Goal: Task Accomplishment & Management: Use online tool/utility

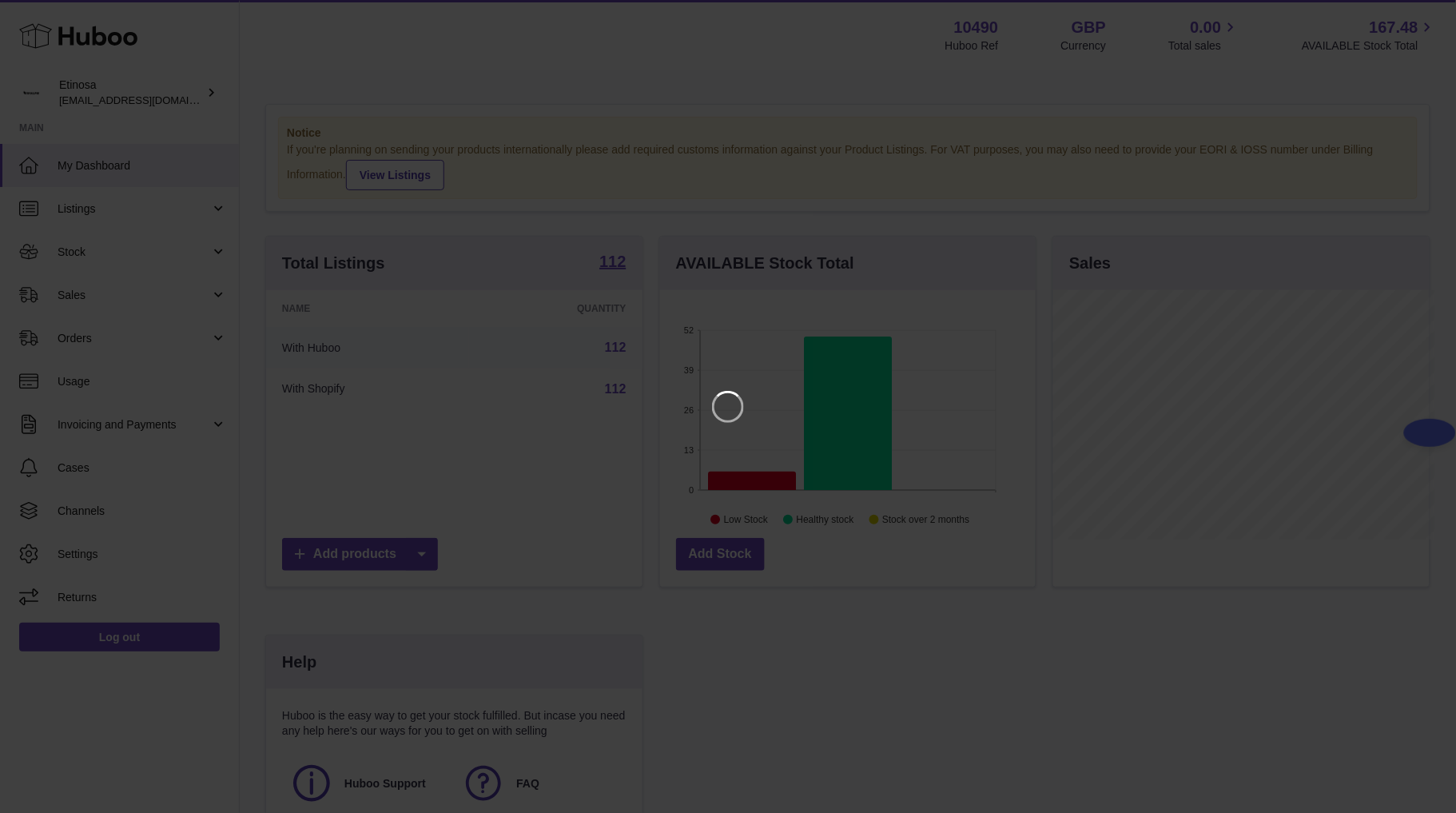
scroll to position [249, 382]
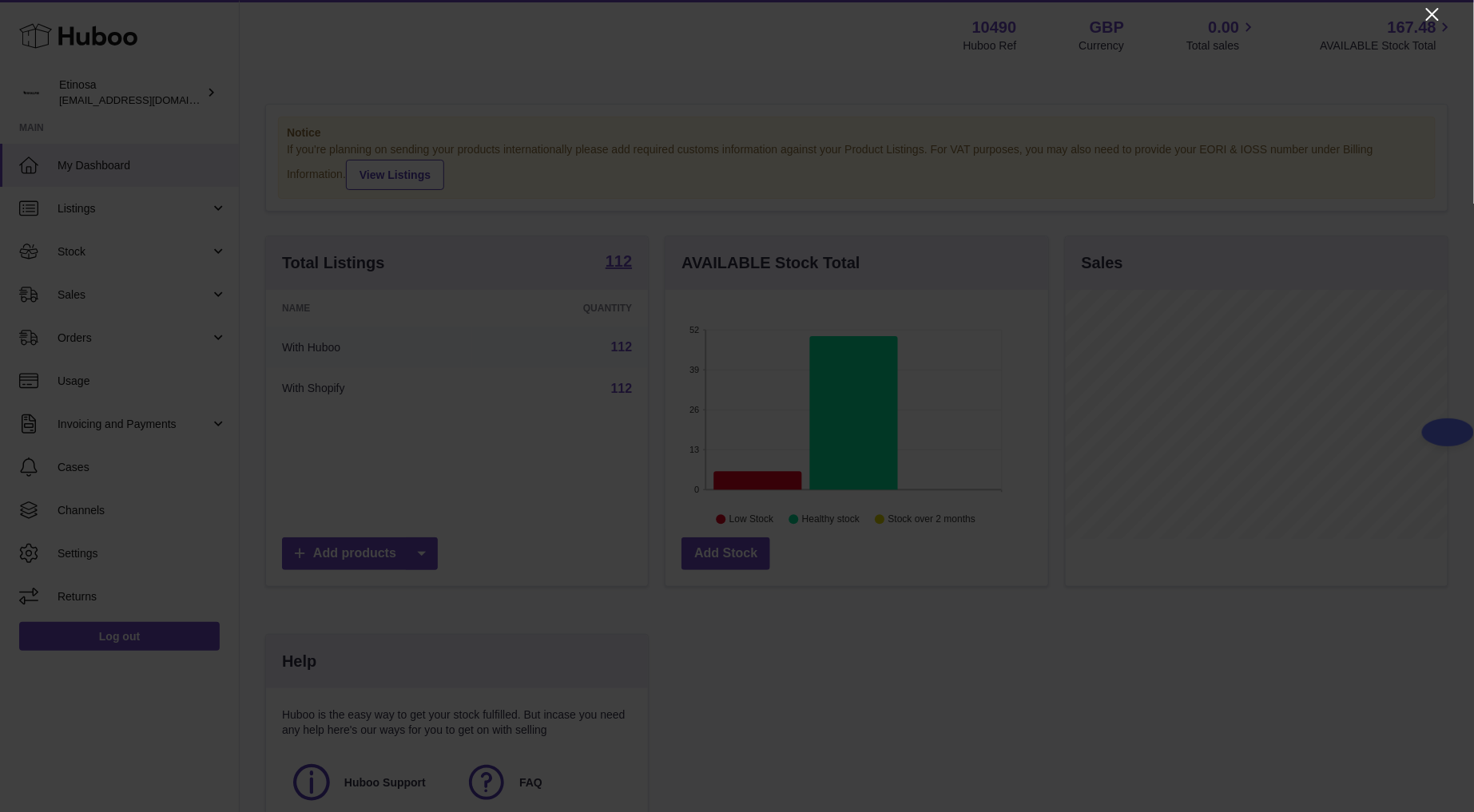
click at [1437, 12] on icon "Close" at bounding box center [1433, 14] width 19 height 19
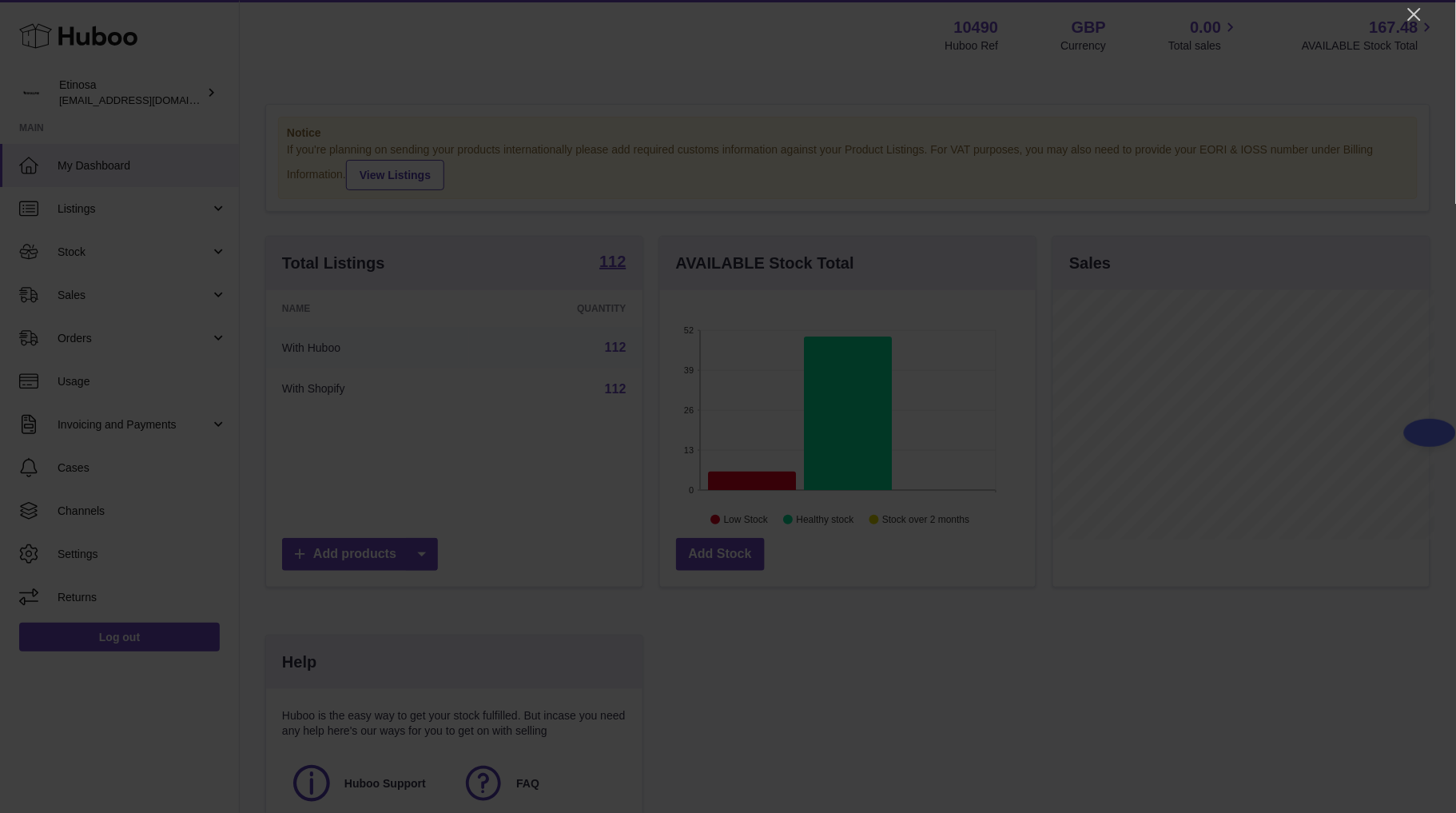
scroll to position [799425, 798956]
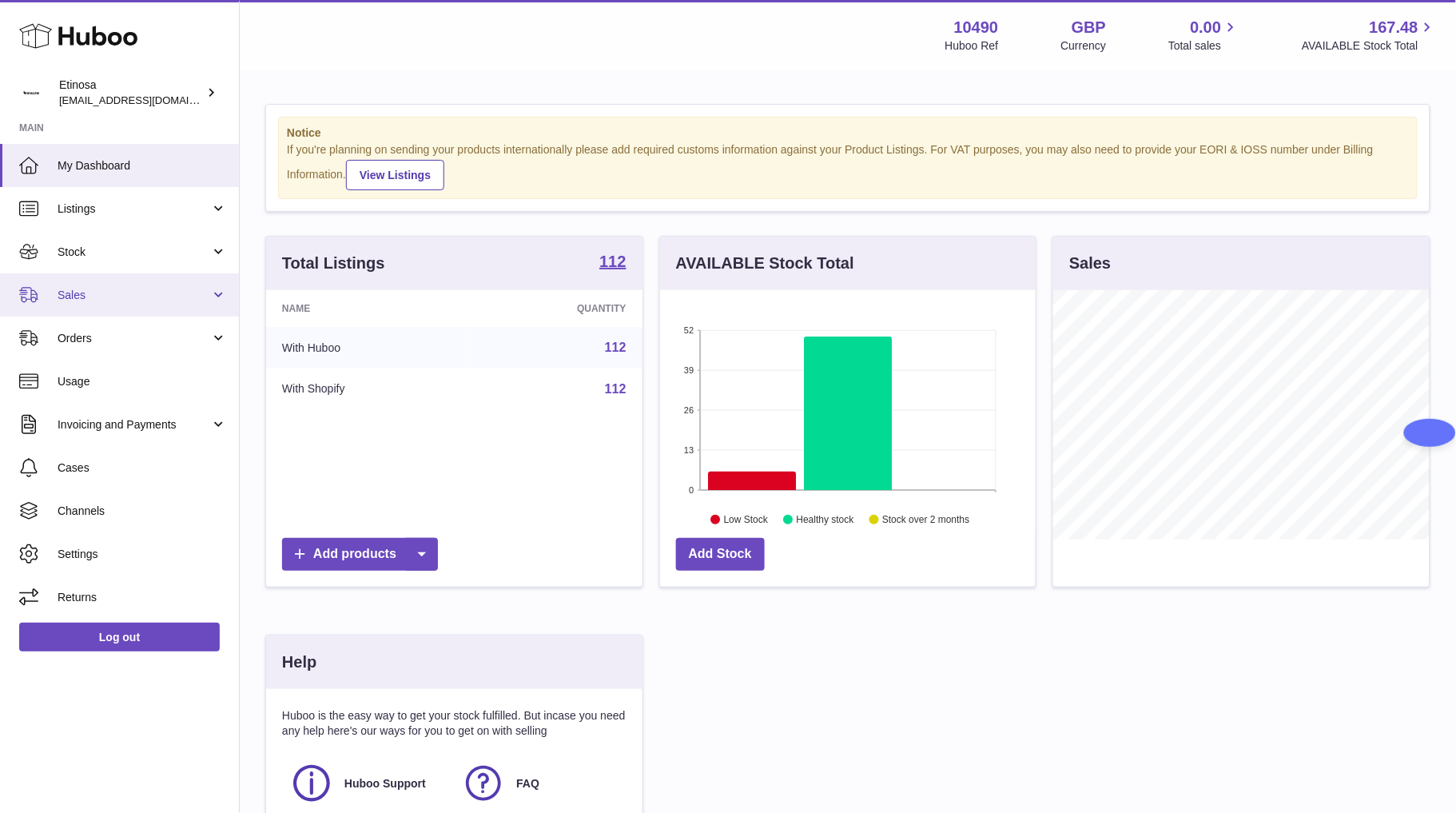
click at [132, 293] on span "Sales" at bounding box center [134, 295] width 152 height 15
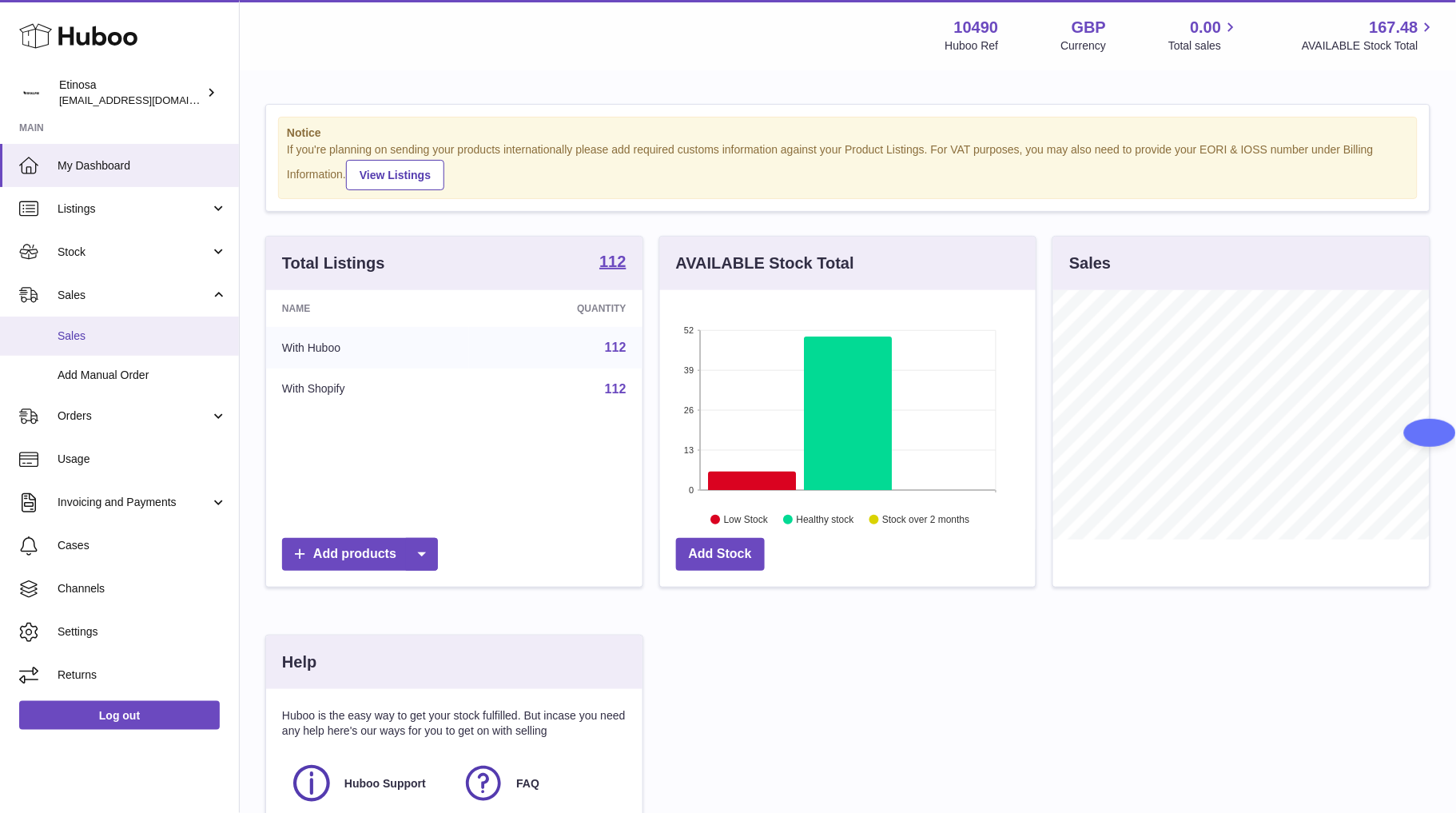
click at [179, 318] on link "Sales" at bounding box center [119, 337] width 239 height 40
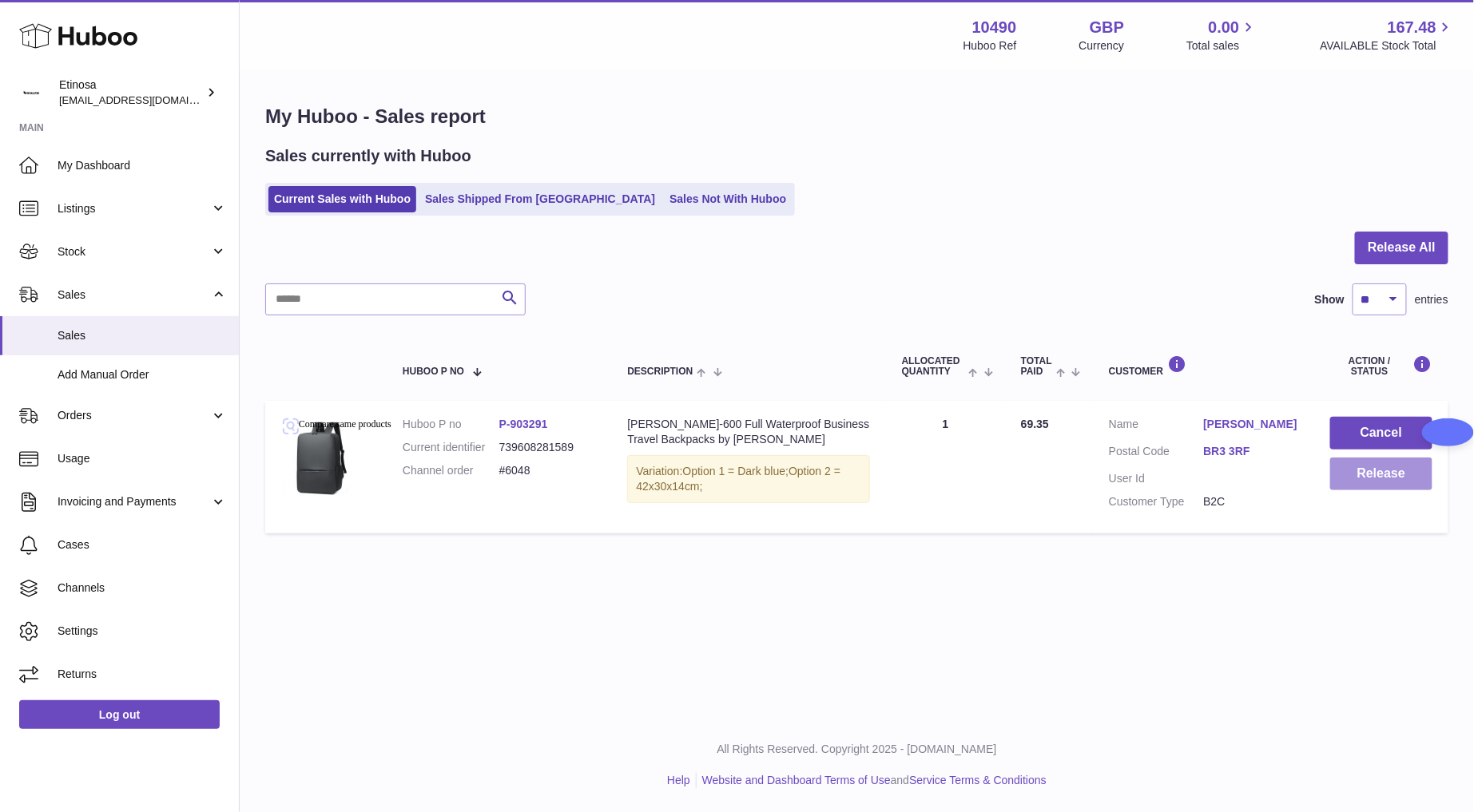
click at [1381, 483] on button "Release" at bounding box center [1381, 474] width 102 height 33
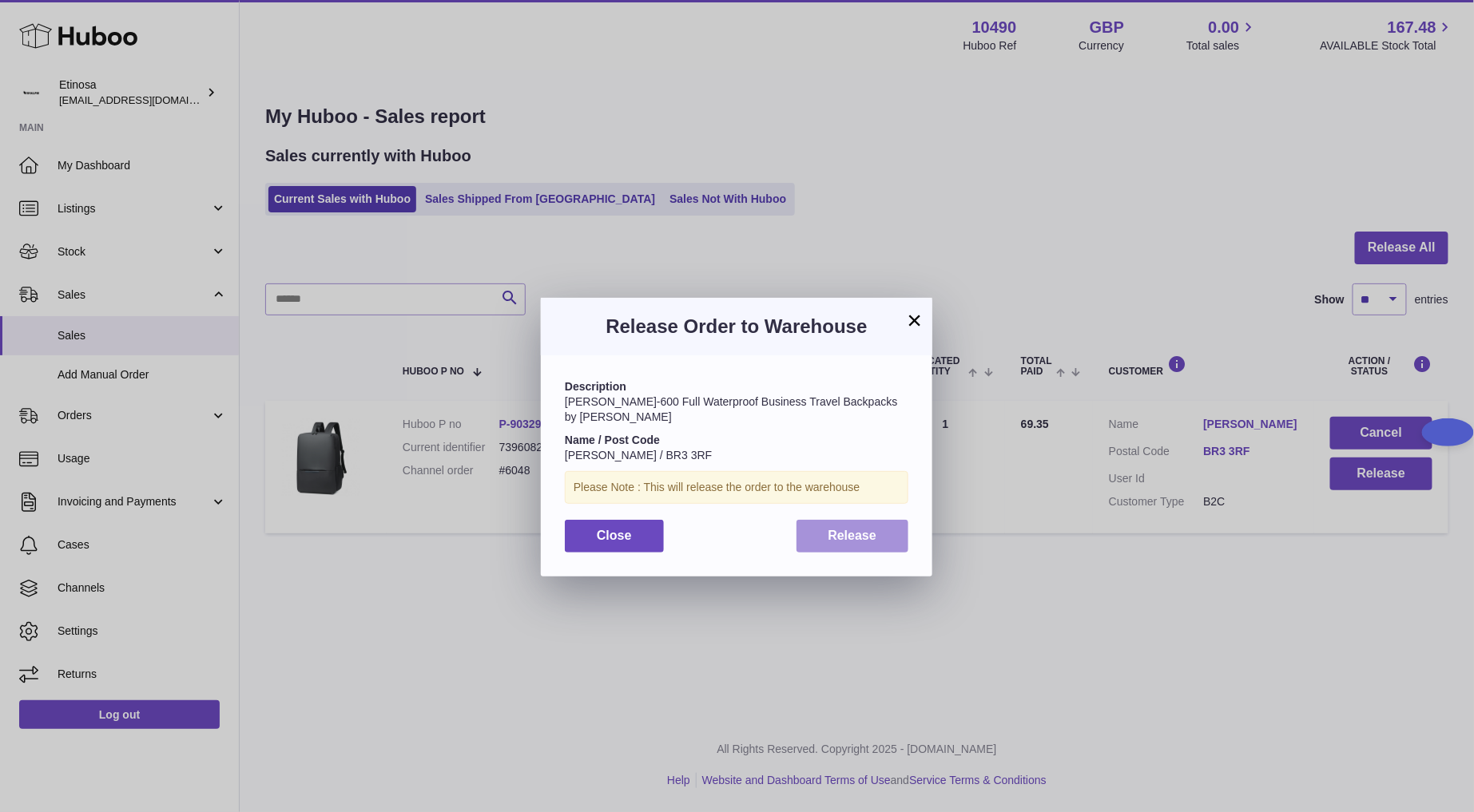
drag, startPoint x: 833, startPoint y: 524, endPoint x: 540, endPoint y: 488, distance: 295.2
click at [823, 524] on button "Release" at bounding box center [853, 536] width 113 height 33
